Goal: Information Seeking & Learning: Compare options

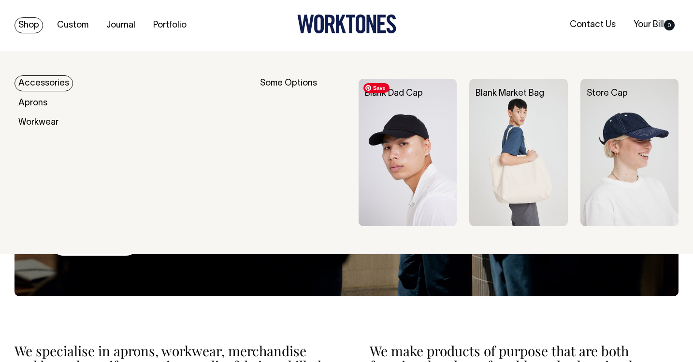
click at [431, 139] on img at bounding box center [407, 152] width 98 height 147
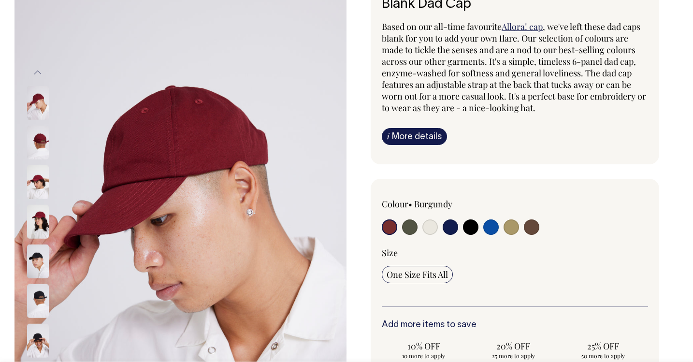
click at [488, 231] on input "radio" at bounding box center [490, 226] width 15 height 15
radio input "true"
select select "Worker Blue"
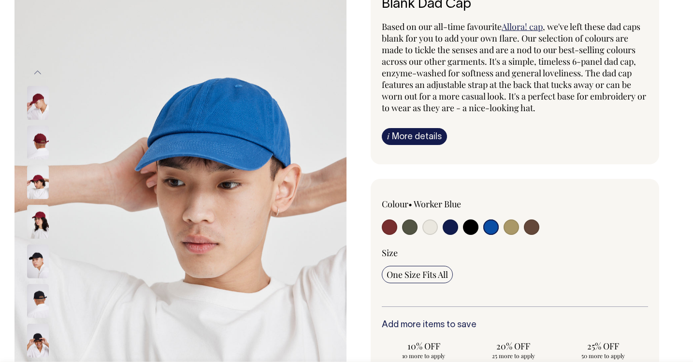
scroll to position [78, 0]
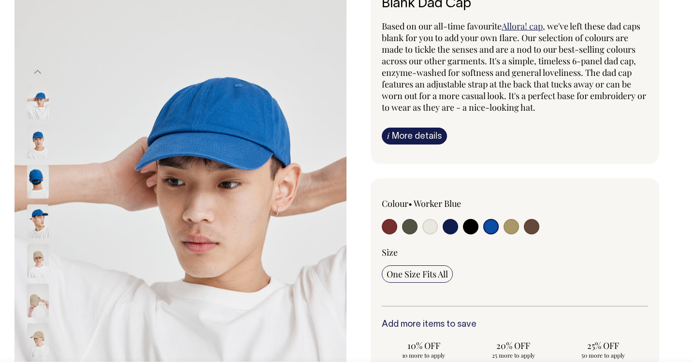
click at [520, 222] on div at bounding box center [568, 214] width 160 height 32
click at [416, 230] on input "radio" at bounding box center [409, 226] width 15 height 15
radio input "true"
select select "Olive"
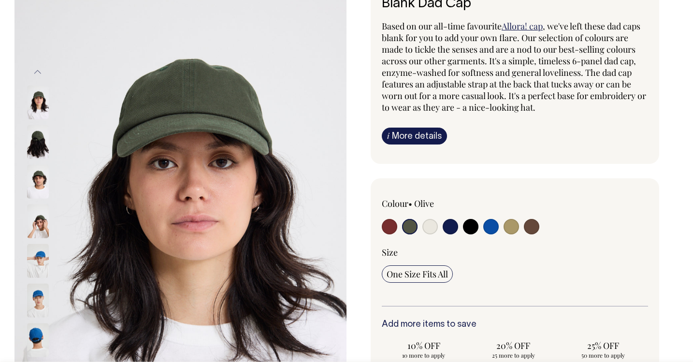
click at [443, 226] on input "radio" at bounding box center [449, 226] width 15 height 15
radio input "true"
select select "Dark Navy"
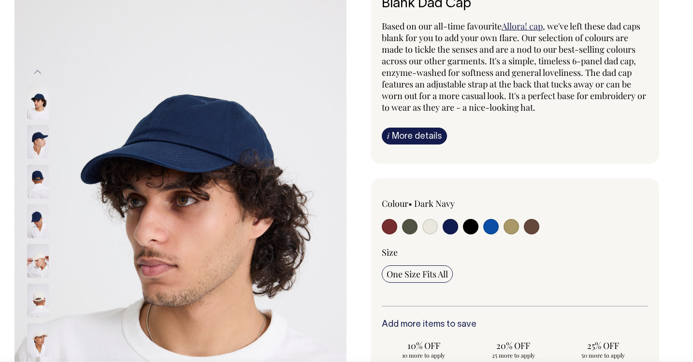
click at [500, 240] on div "Colour • Dark Navy" at bounding box center [515, 252] width 266 height 109
click at [511, 229] on input "radio" at bounding box center [510, 226] width 15 height 15
radio input "true"
select select "Washed Khaki"
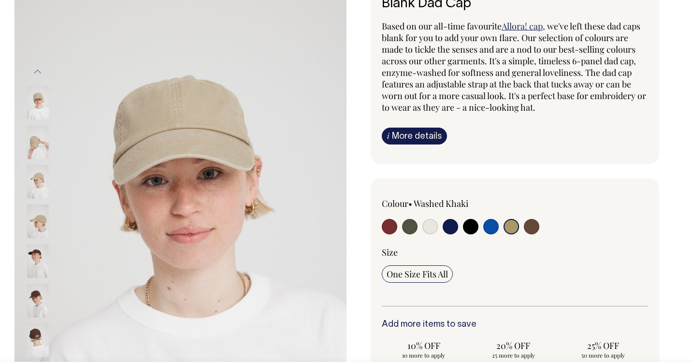
click at [527, 229] on input "radio" at bounding box center [531, 226] width 15 height 15
radio input "true"
select select "Espresso"
